Goal: Task Accomplishment & Management: Manage account settings

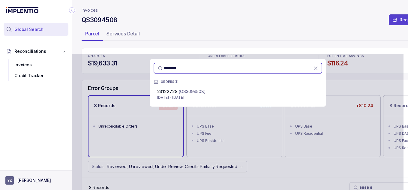
scroll to position [54, 0]
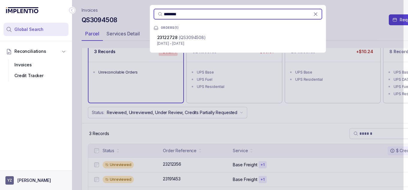
click at [29, 174] on aside "YZ [PERSON_NAME]" at bounding box center [36, 180] width 72 height 20
click at [20, 184] on button "YZ [PERSON_NAME]" at bounding box center [35, 180] width 61 height 8
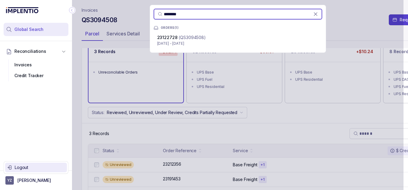
click at [29, 168] on p "Logout" at bounding box center [40, 167] width 50 height 6
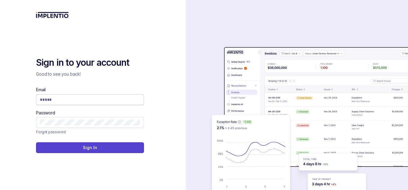
click at [111, 100] on input "Email" at bounding box center [90, 100] width 100 height 6
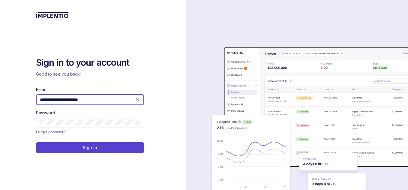
type input "**********"
